Goal: Task Accomplishment & Management: Complete application form

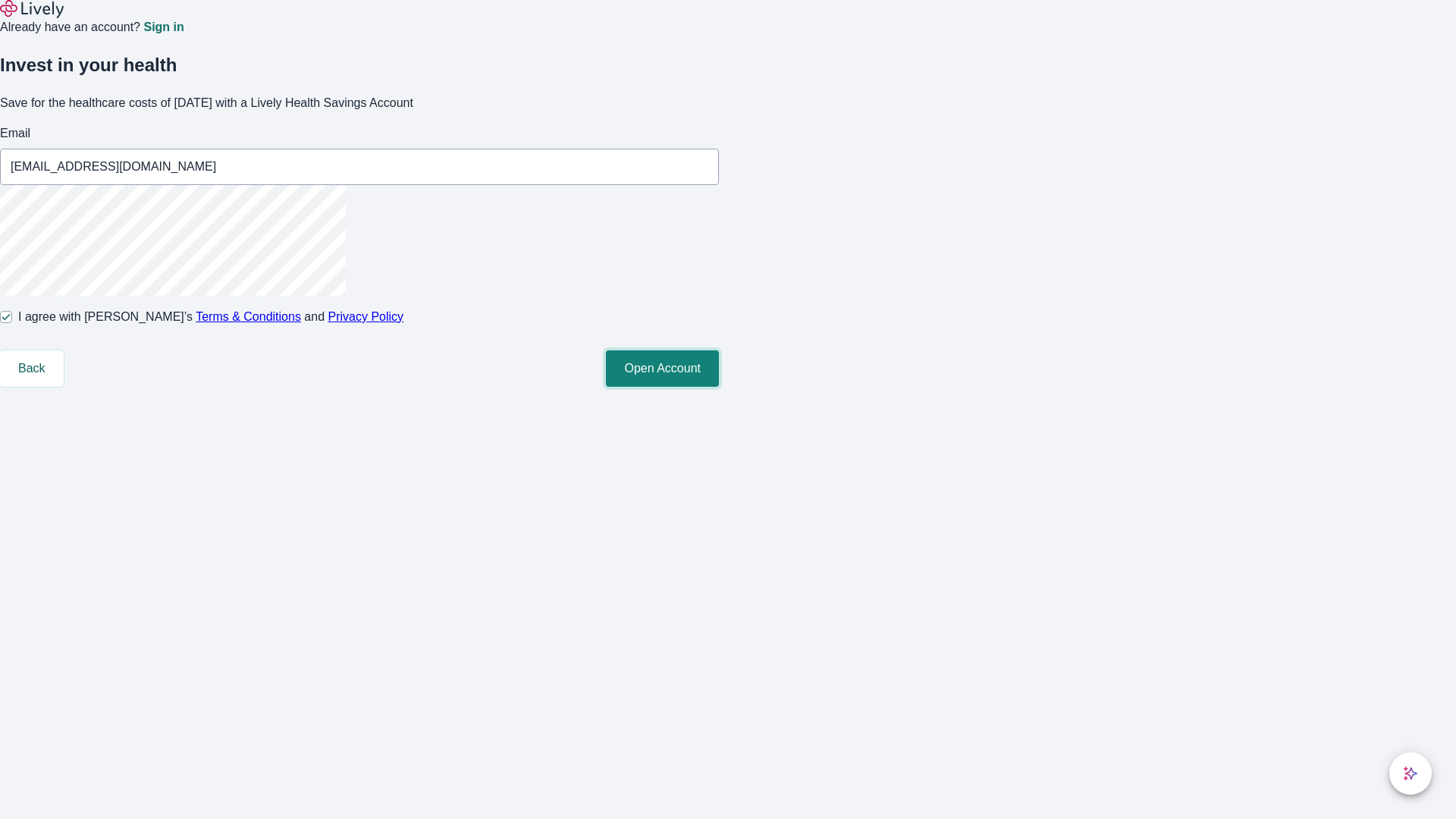
click at [719, 387] on button "Open Account" at bounding box center [662, 369] width 113 height 36
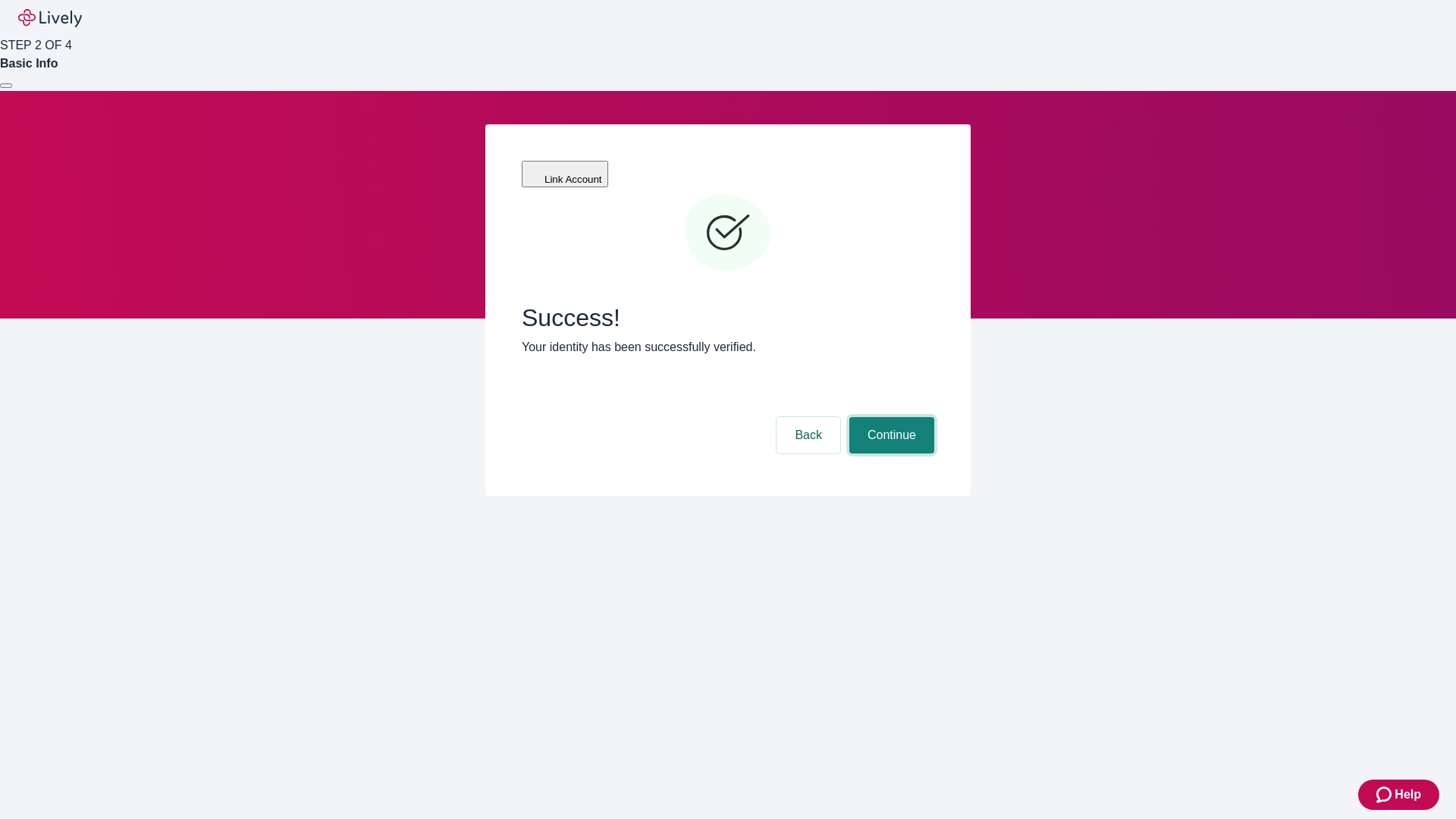
click at [889, 418] on button "Continue" at bounding box center [891, 436] width 85 height 36
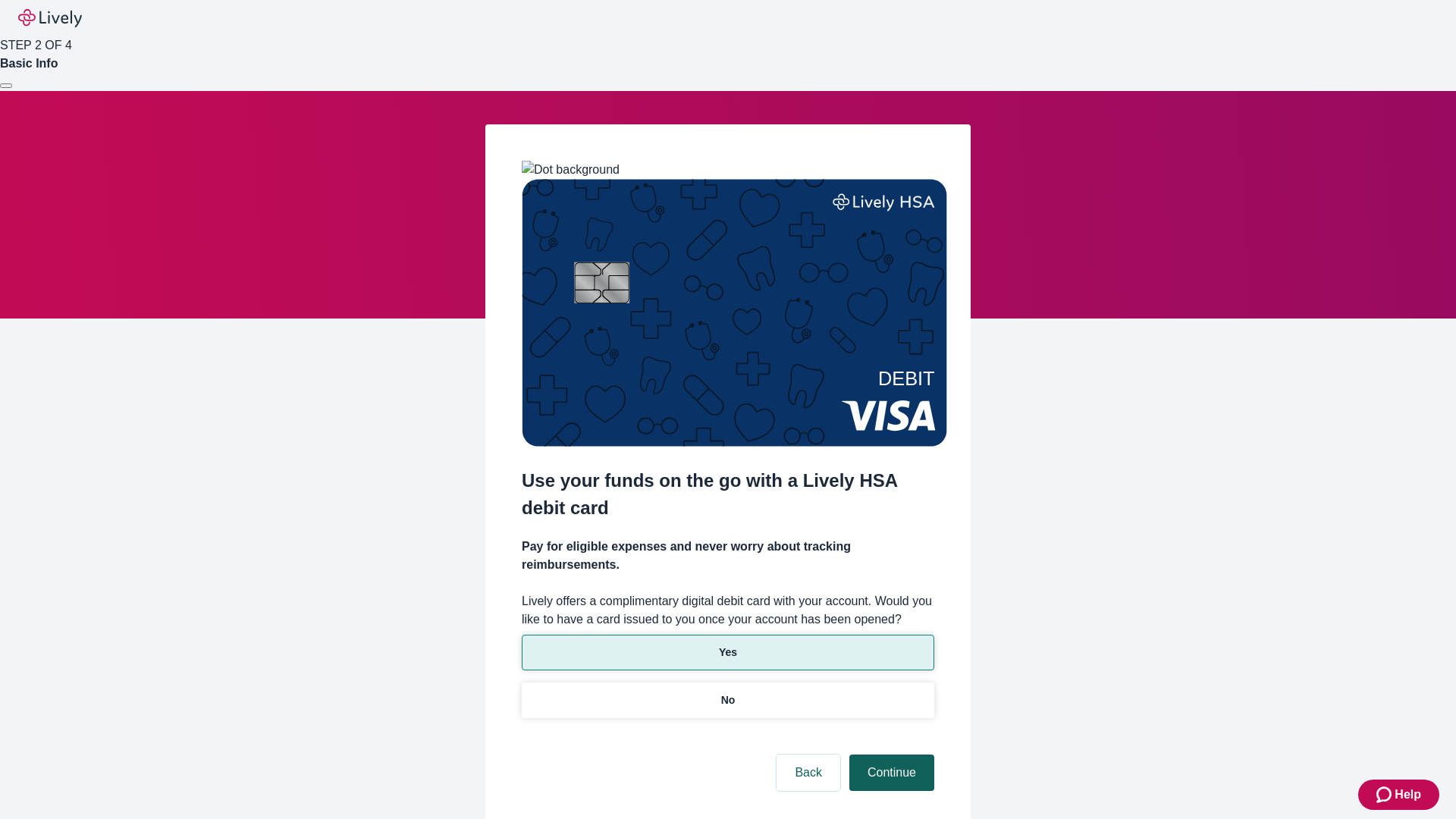
click at [727, 645] on p "Yes" at bounding box center [728, 653] width 18 height 16
click at [889, 755] on button "Continue" at bounding box center [891, 773] width 85 height 36
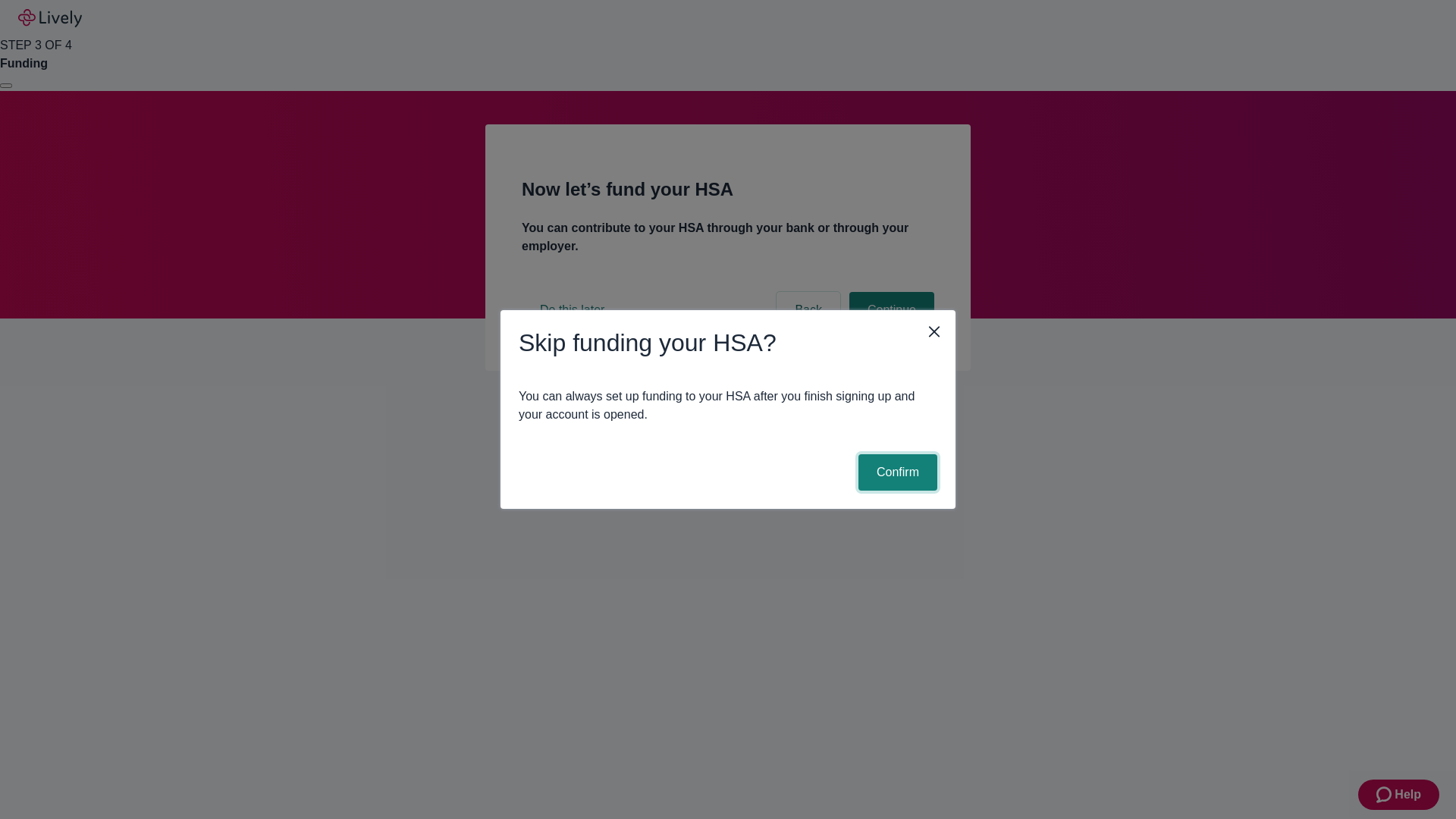
click at [896, 473] on button "Confirm" at bounding box center [898, 473] width 79 height 36
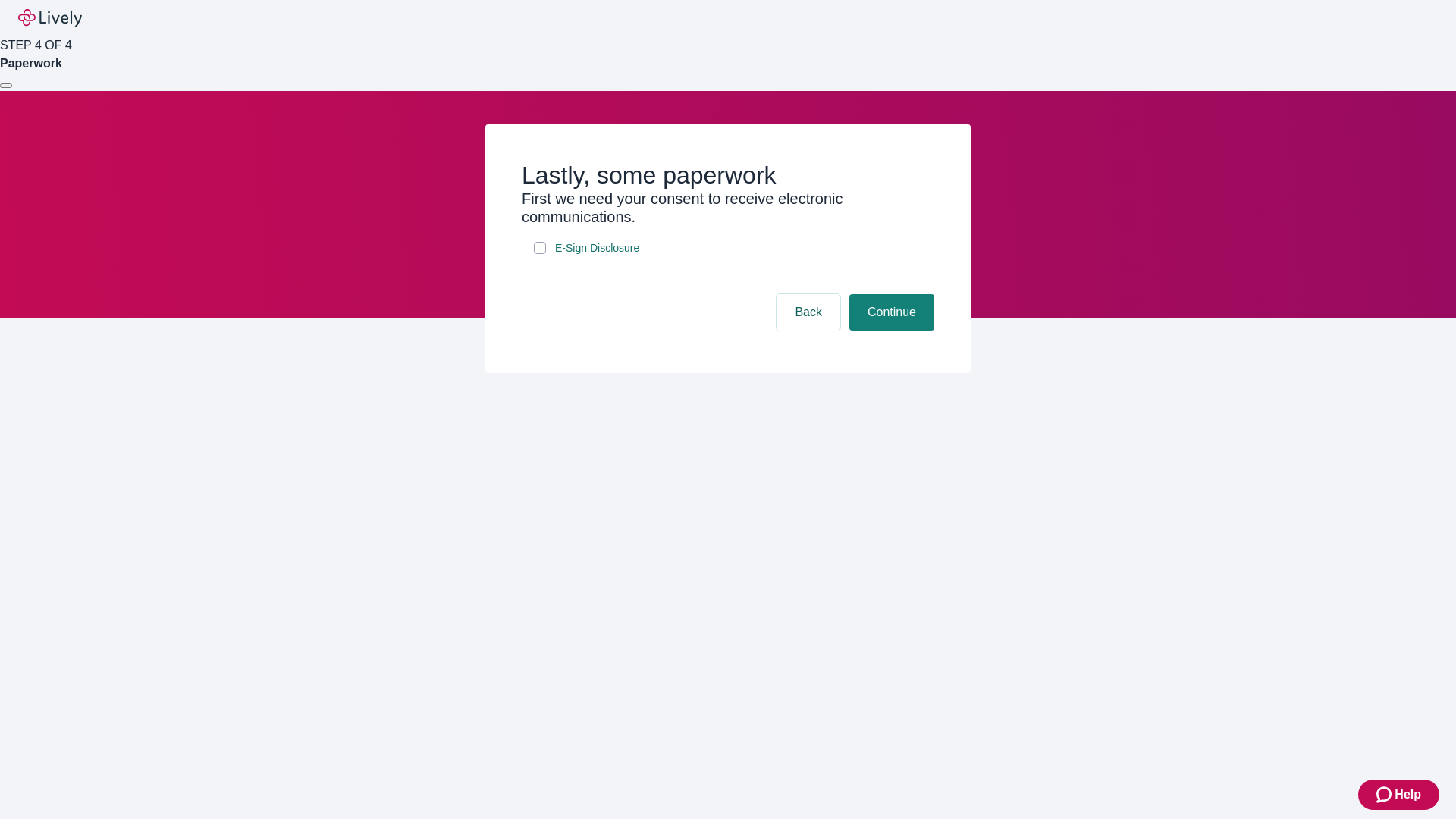
click at [540, 254] on input "E-Sign Disclosure" at bounding box center [540, 248] width 12 height 12
checkbox input "true"
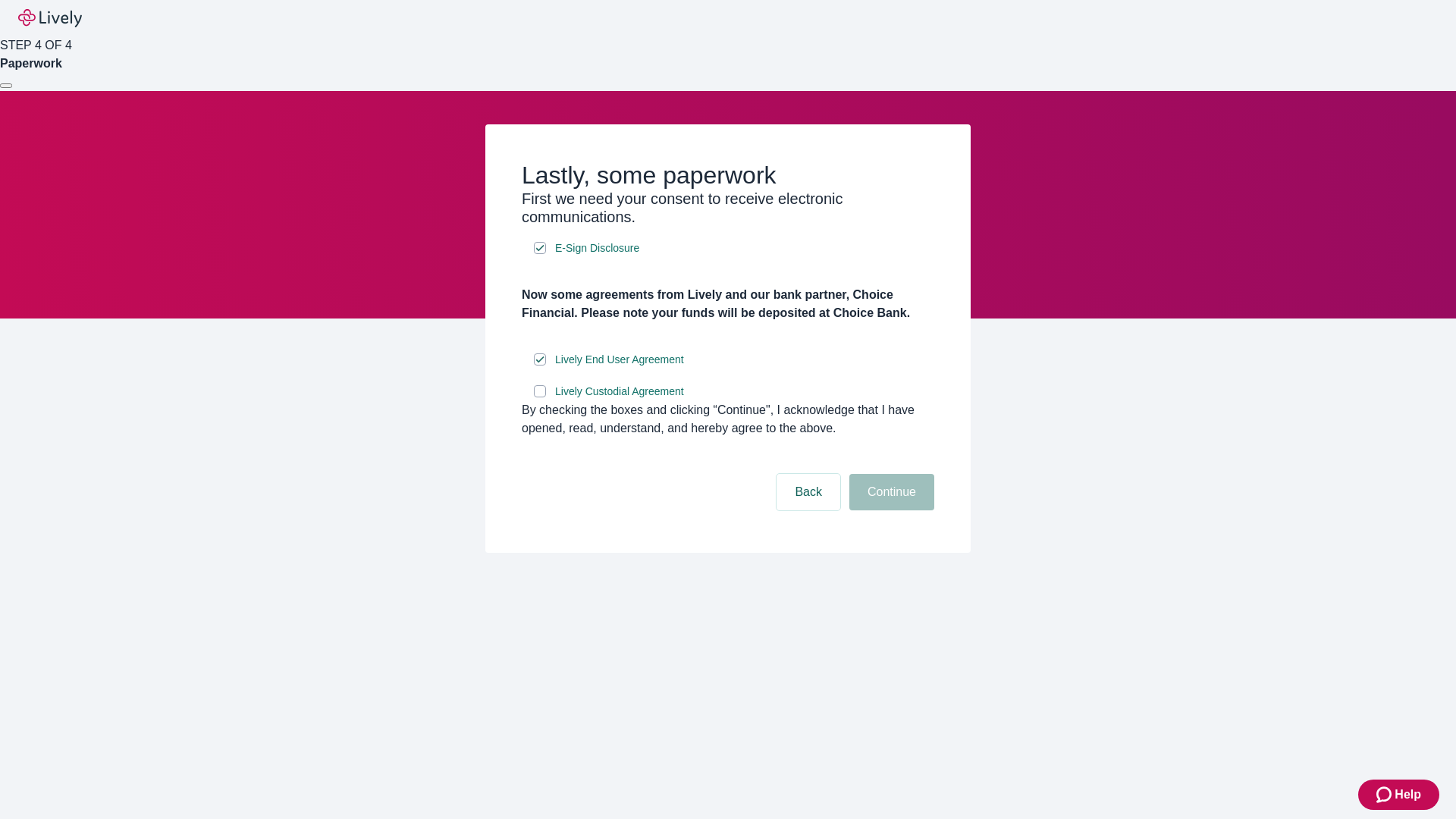
click at [540, 398] on input "Lively Custodial Agreement" at bounding box center [540, 391] width 12 height 12
checkbox input "true"
click at [889, 510] on button "Continue" at bounding box center [891, 492] width 85 height 36
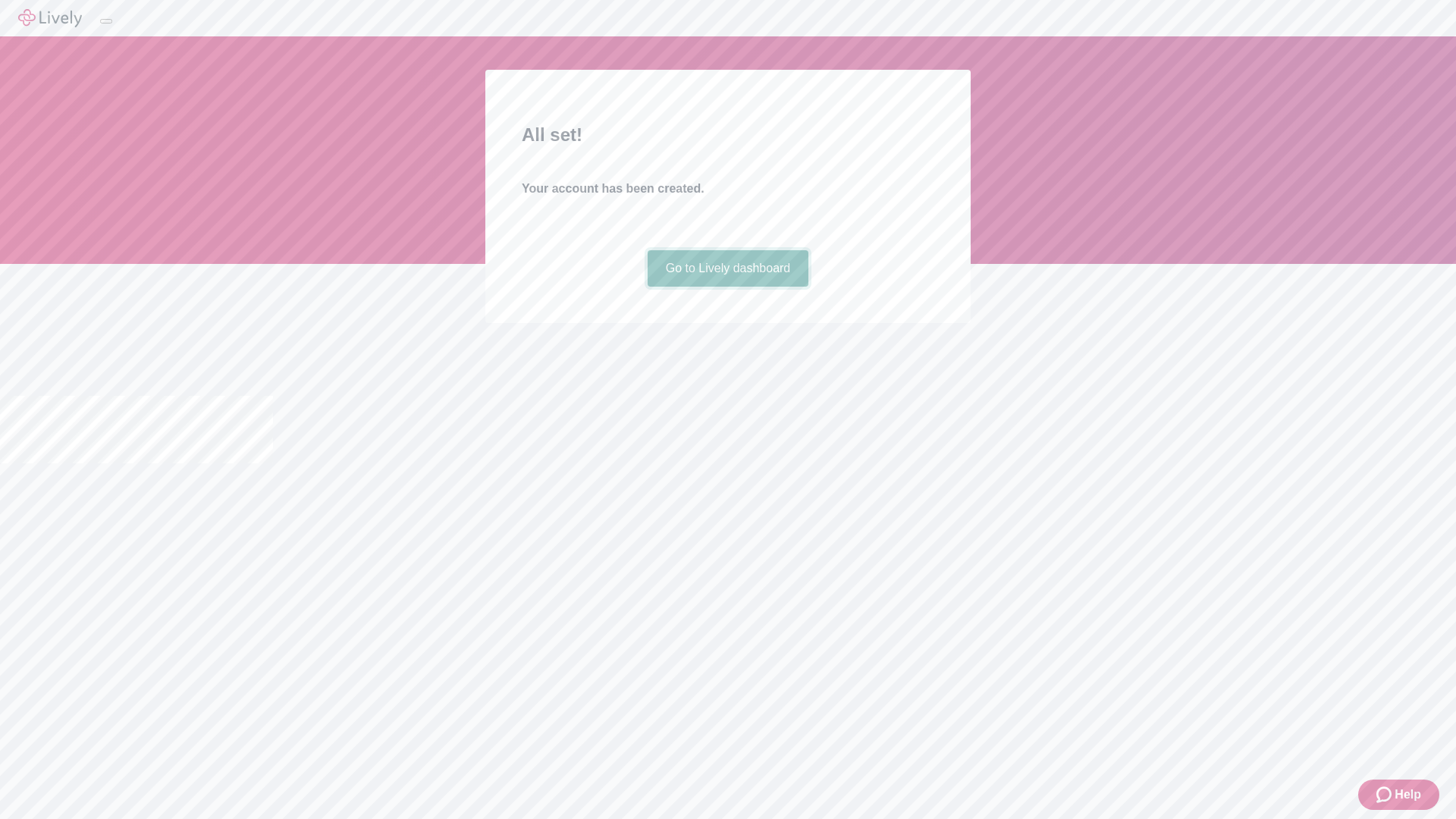
click at [727, 287] on link "Go to Lively dashboard" at bounding box center [728, 269] width 161 height 36
